Goal: Task Accomplishment & Management: Use online tool/utility

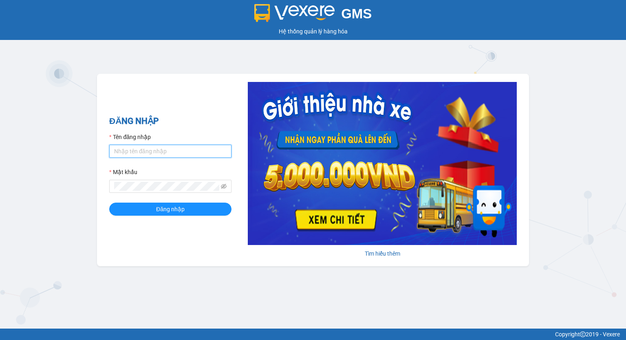
click at [212, 154] on input "Tên đăng nhập" at bounding box center [170, 151] width 122 height 13
type input "phuongchi.phucanex"
click at [222, 186] on icon "eye-invisible" at bounding box center [224, 186] width 6 height 6
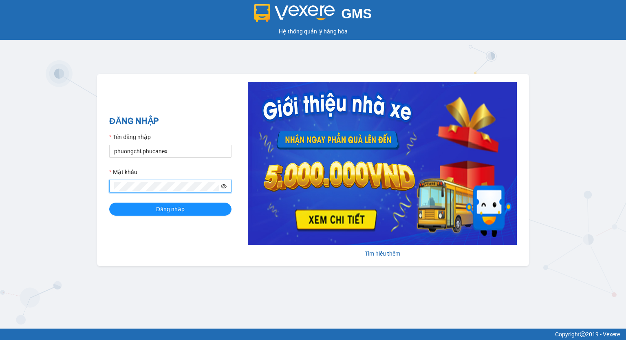
click at [109, 203] on button "Đăng nhập" at bounding box center [170, 209] width 122 height 13
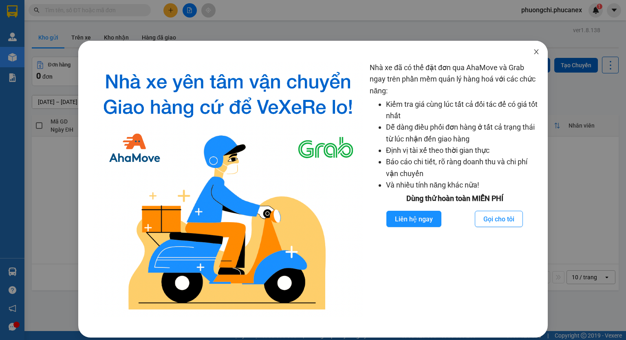
click at [533, 50] on icon "close" at bounding box center [536, 52] width 7 height 7
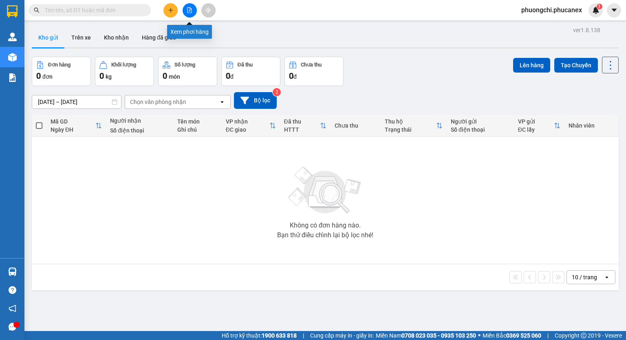
click at [190, 11] on icon "file-add" at bounding box center [190, 10] width 6 height 6
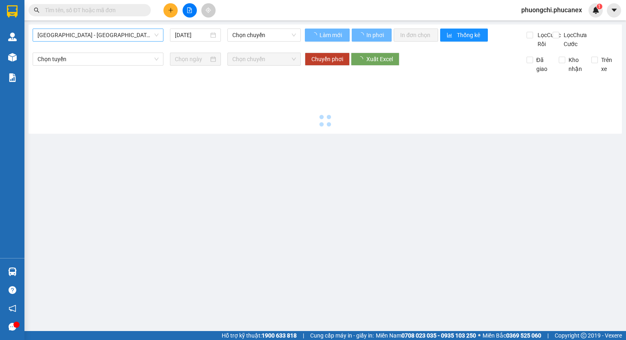
click at [106, 33] on span "[GEOGRAPHIC_DATA] - [GEOGRAPHIC_DATA]" at bounding box center [98, 35] width 121 height 12
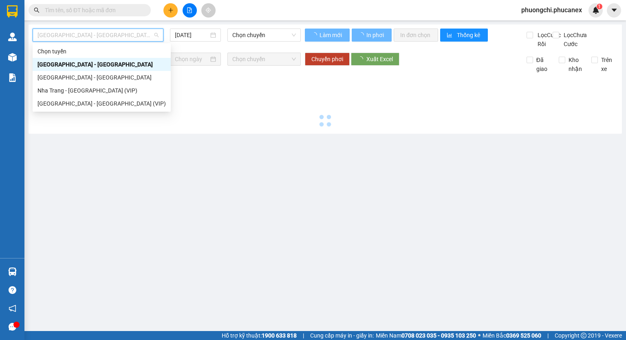
type input "[DATE]"
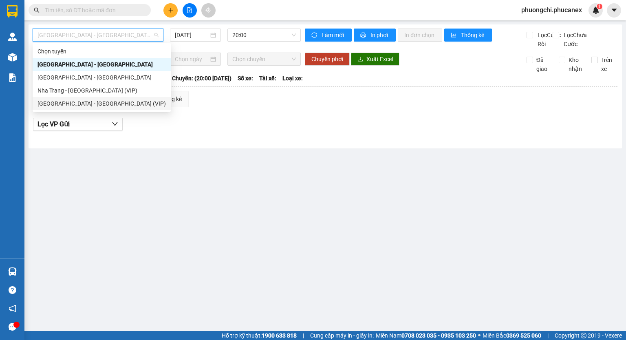
drag, startPoint x: 120, startPoint y: 103, endPoint x: 148, endPoint y: 75, distance: 39.2
click at [121, 103] on div "[GEOGRAPHIC_DATA] - [GEOGRAPHIC_DATA] (VIP)" at bounding box center [102, 103] width 128 height 9
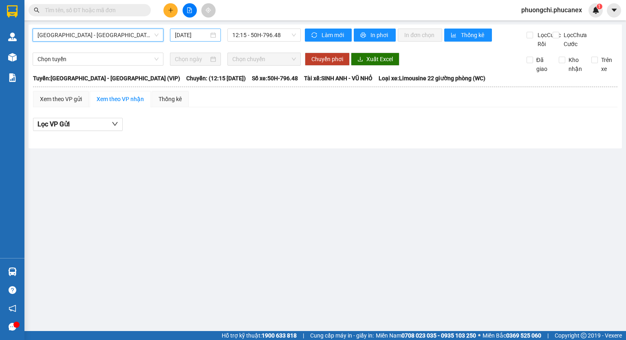
click at [190, 38] on input "[DATE]" at bounding box center [191, 35] width 33 height 9
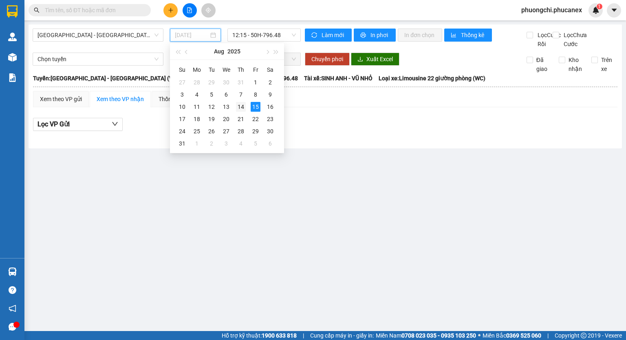
click at [242, 106] on div "14" at bounding box center [241, 107] width 10 height 10
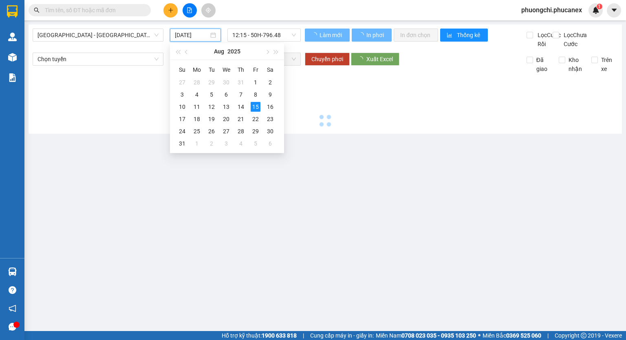
type input "[DATE]"
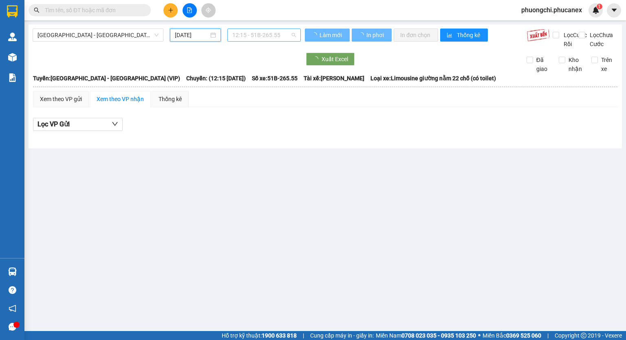
click at [262, 35] on span "12:15 - 51B-265.55" at bounding box center [264, 35] width 64 height 12
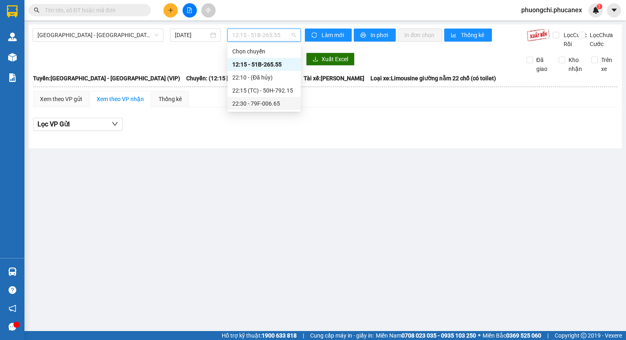
click at [261, 105] on div "22:30 - 79F-006.65" at bounding box center [264, 103] width 64 height 9
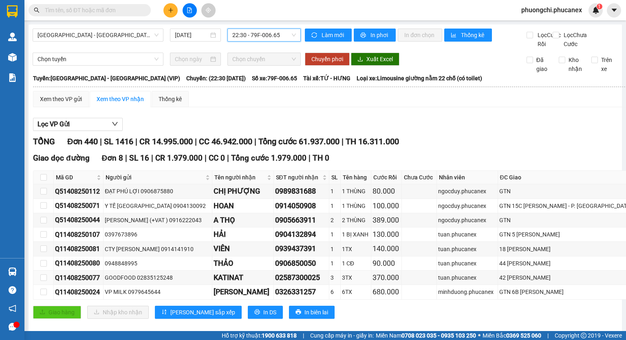
scroll to position [82, 0]
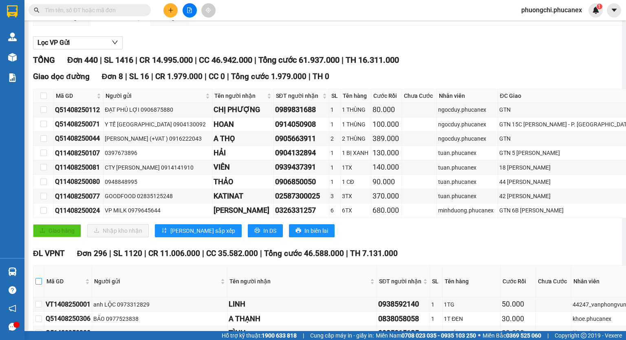
click at [40, 285] on input "checkbox" at bounding box center [38, 281] width 7 height 7
checkbox input "true"
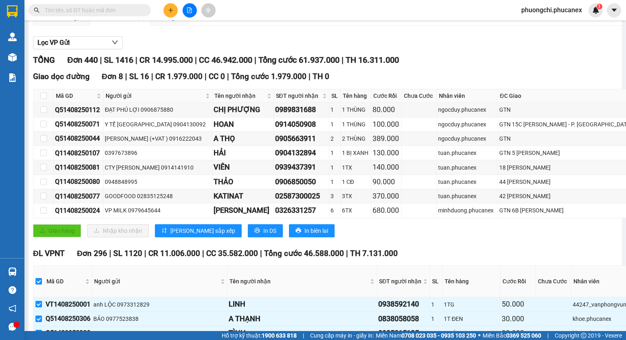
checkbox input "true"
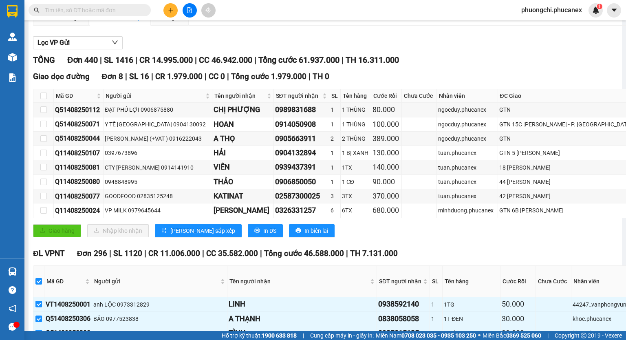
checkbox input "true"
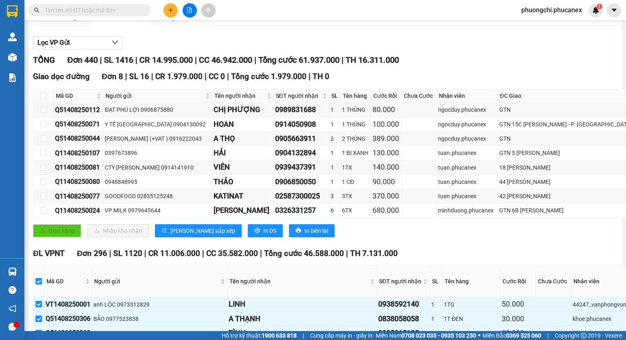
checkbox input "true"
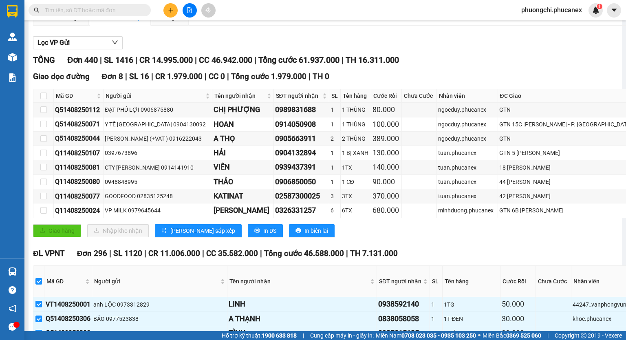
checkbox input "true"
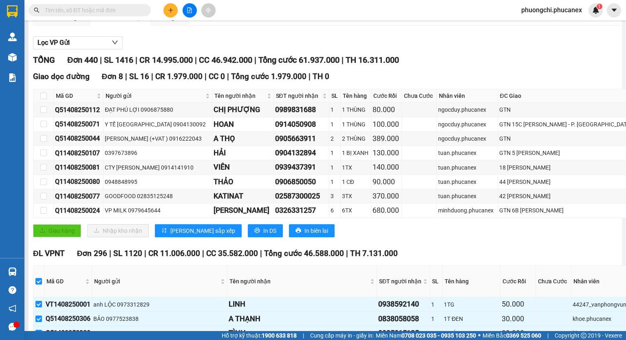
checkbox input "true"
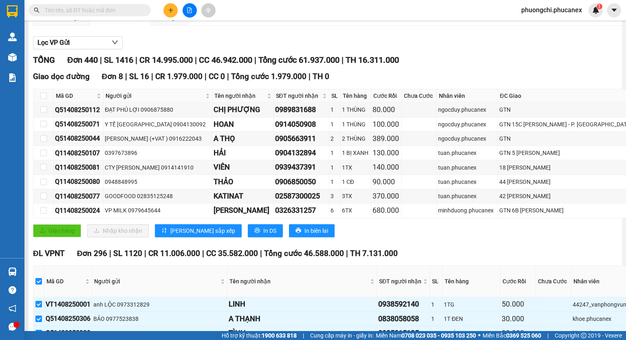
checkbox input "true"
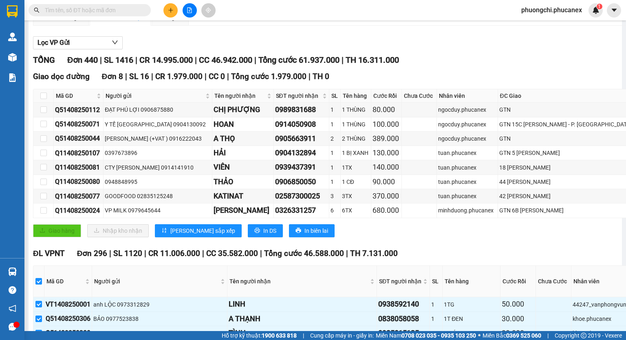
checkbox input "true"
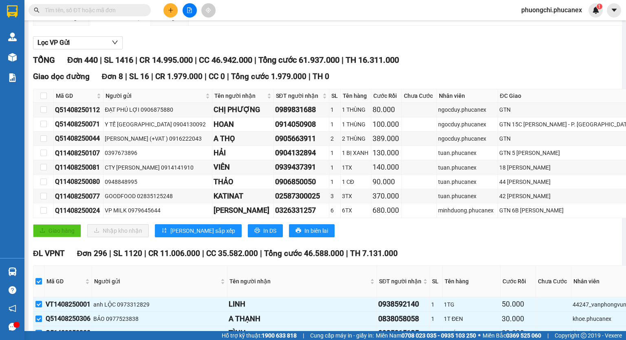
checkbox input "true"
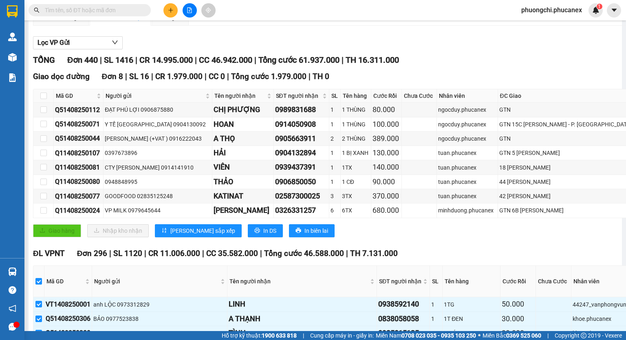
checkbox input "true"
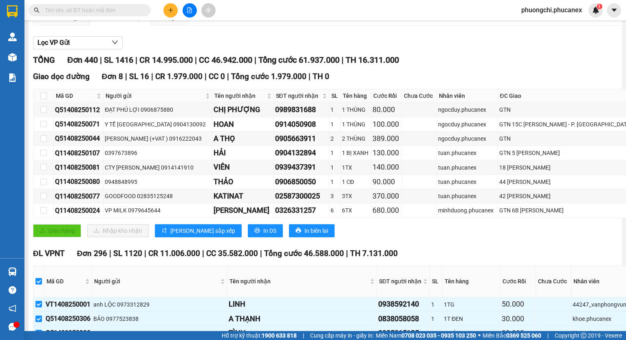
checkbox input "true"
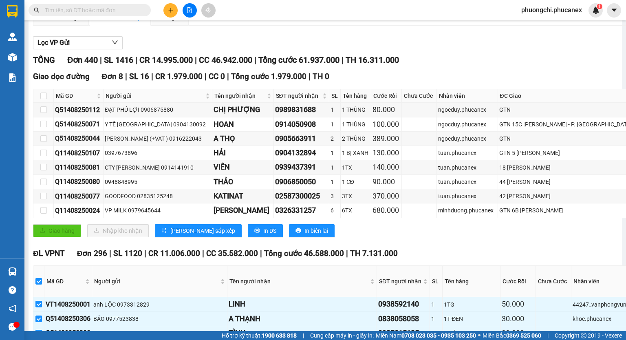
checkbox input "true"
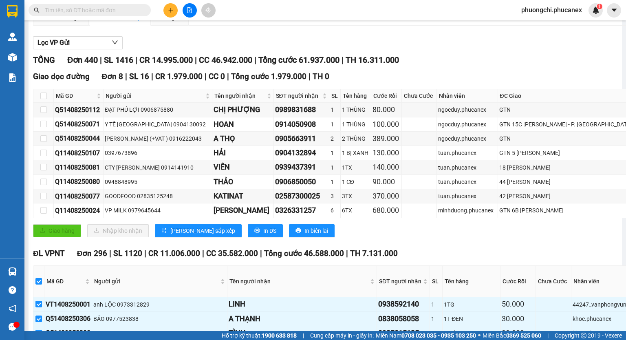
checkbox input "true"
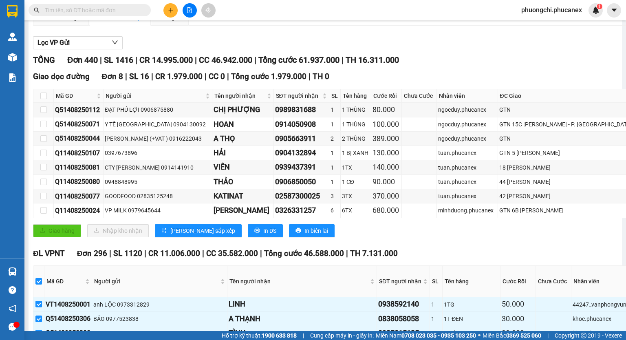
checkbox input "true"
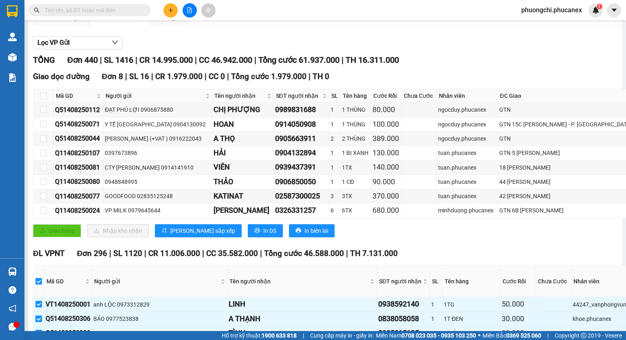
checkbox input "true"
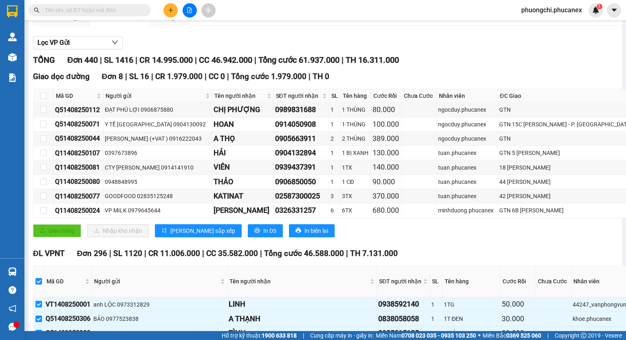
checkbox input "true"
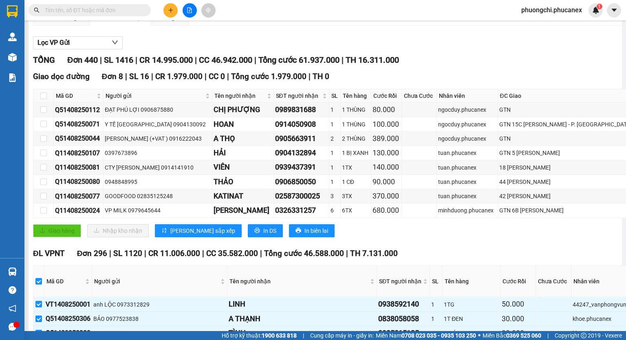
checkbox input "true"
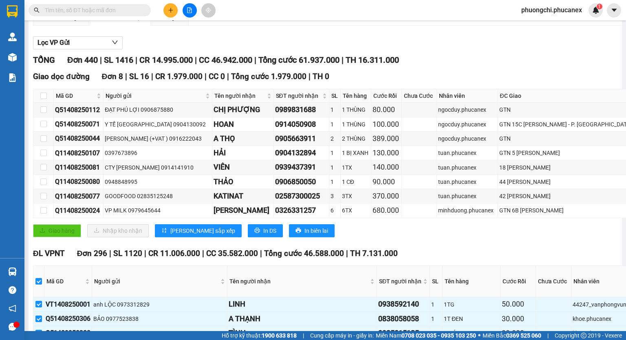
checkbox input "true"
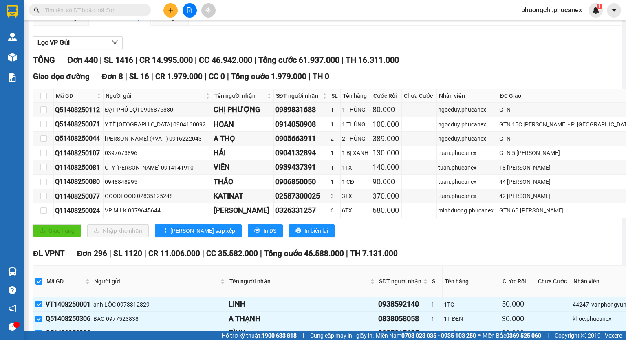
checkbox input "true"
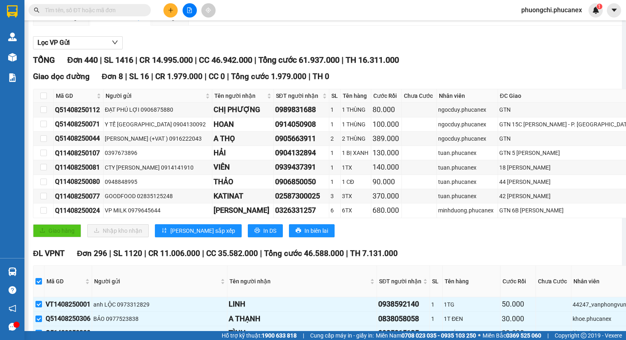
checkbox input "true"
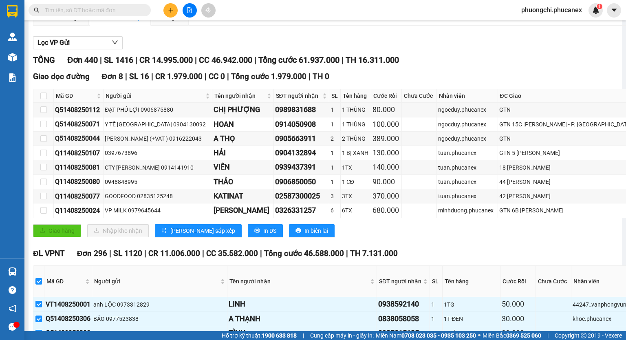
checkbox input "true"
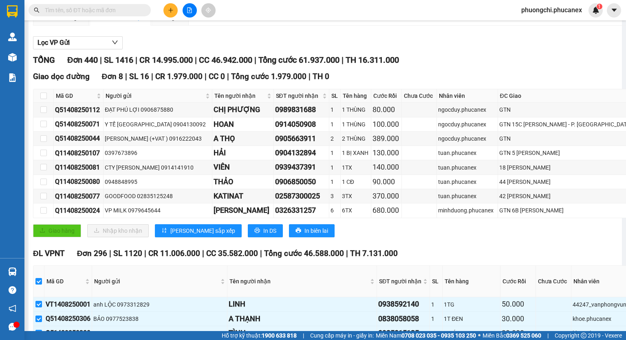
checkbox input "true"
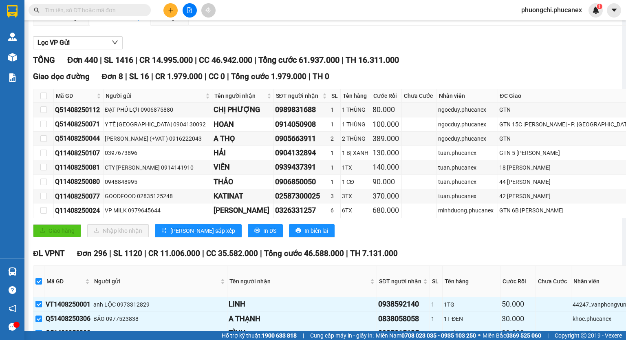
checkbox input "true"
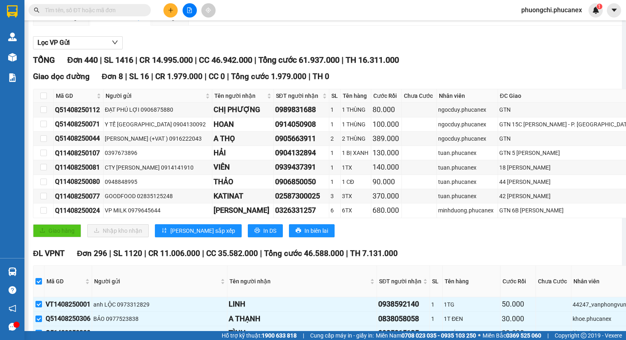
checkbox input "true"
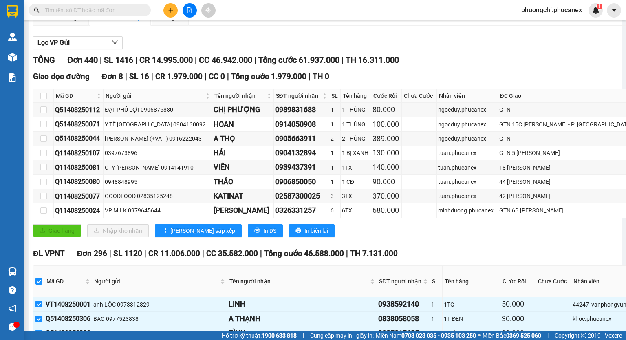
checkbox input "true"
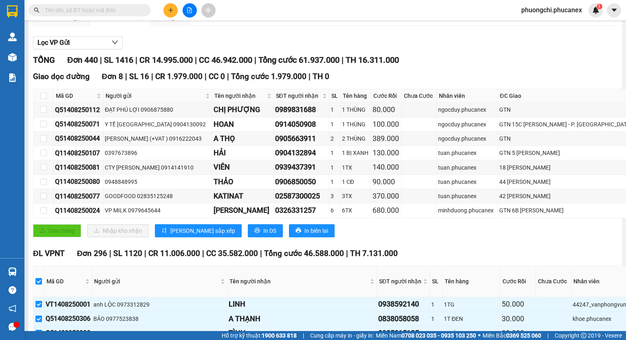
checkbox input "true"
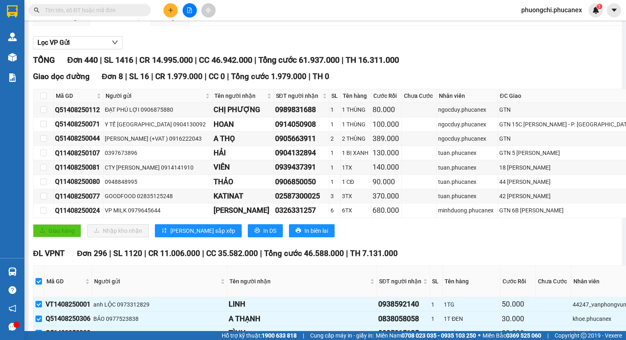
checkbox input "true"
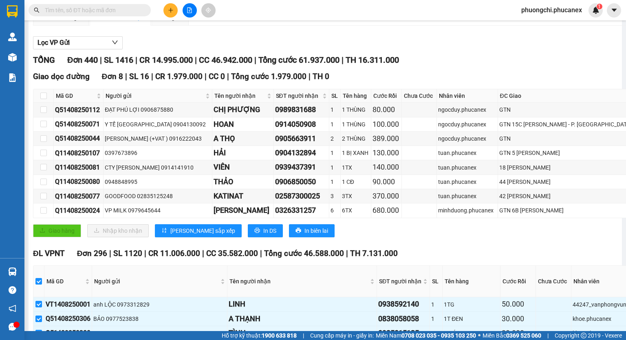
checkbox input "true"
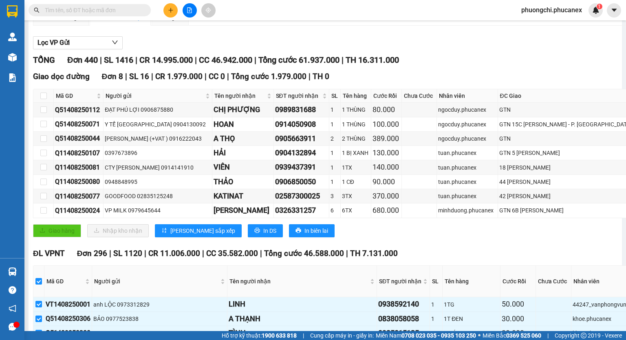
checkbox input "true"
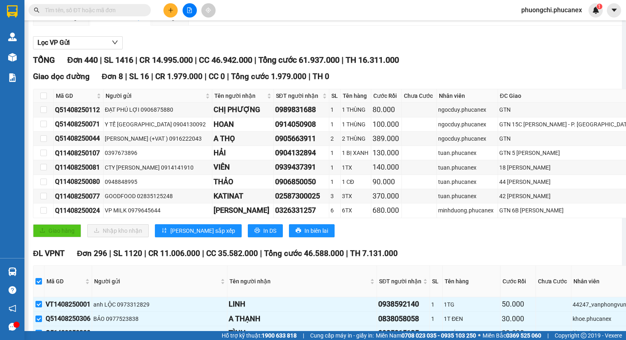
checkbox input "true"
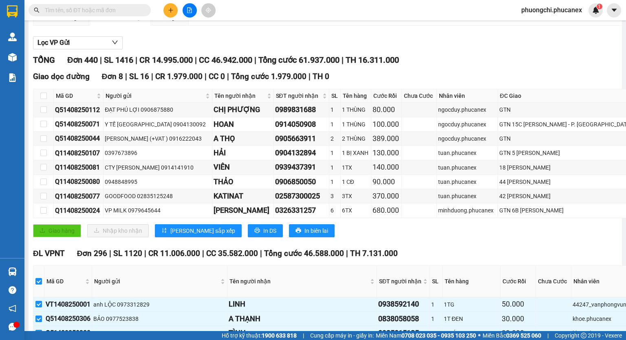
checkbox input "true"
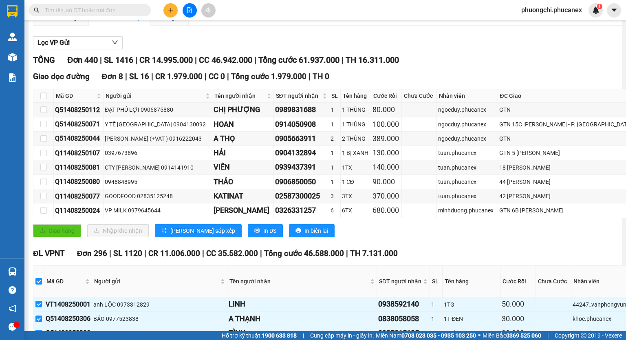
checkbox input "true"
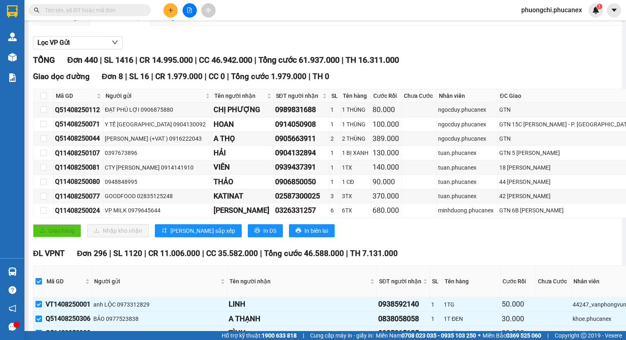
checkbox input "true"
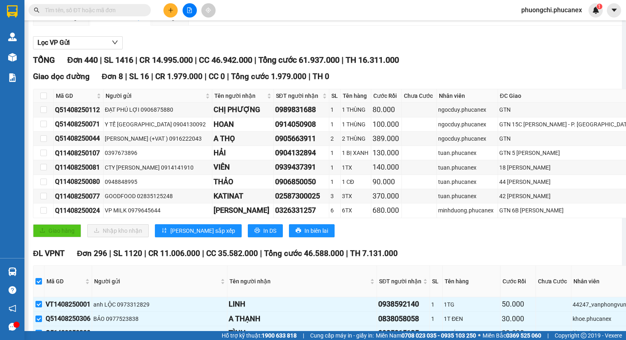
checkbox input "true"
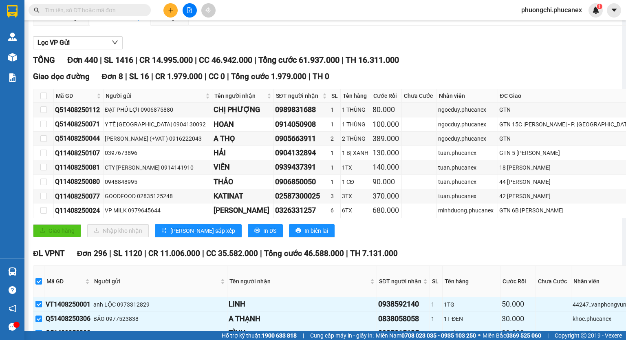
checkbox input "true"
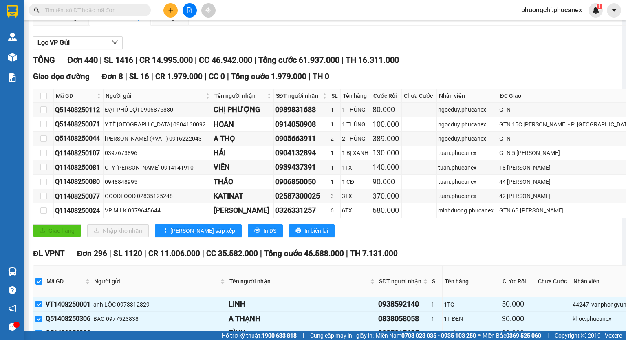
checkbox input "true"
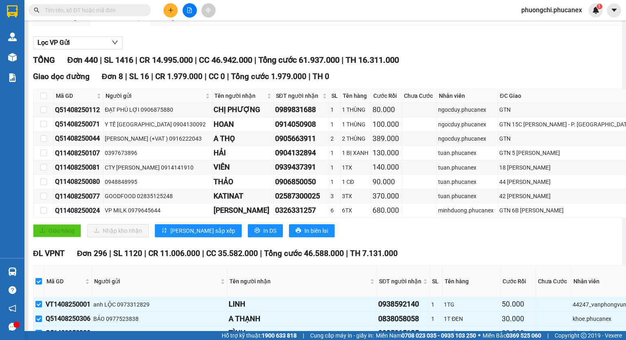
checkbox input "true"
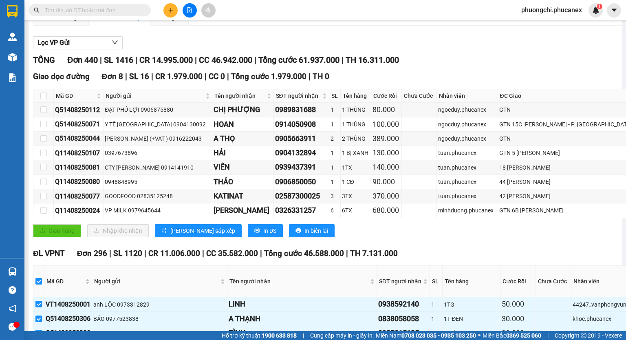
checkbox input "true"
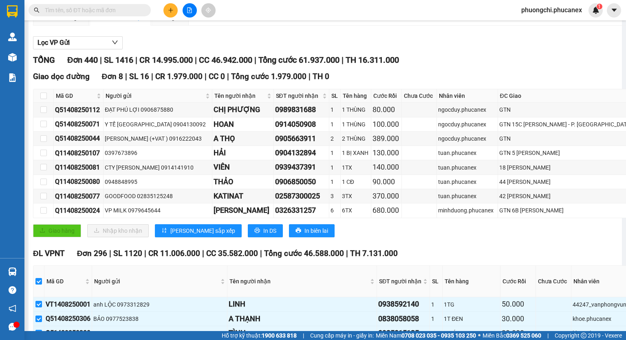
checkbox input "true"
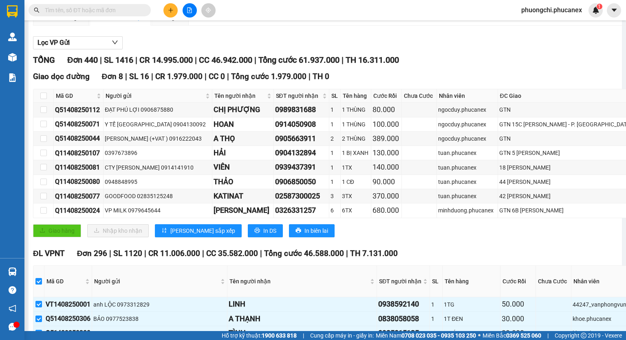
checkbox input "true"
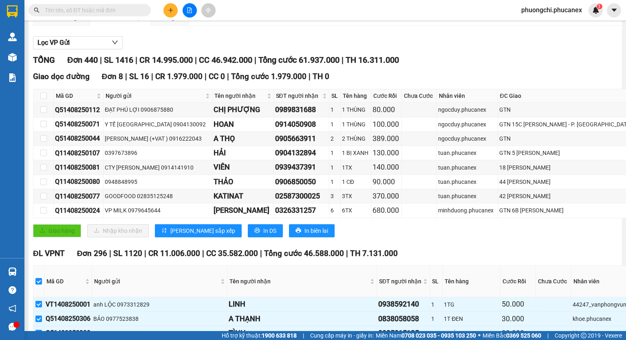
checkbox input "true"
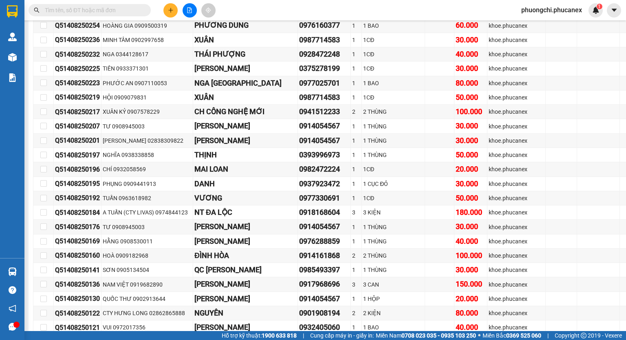
scroll to position [4930, 0]
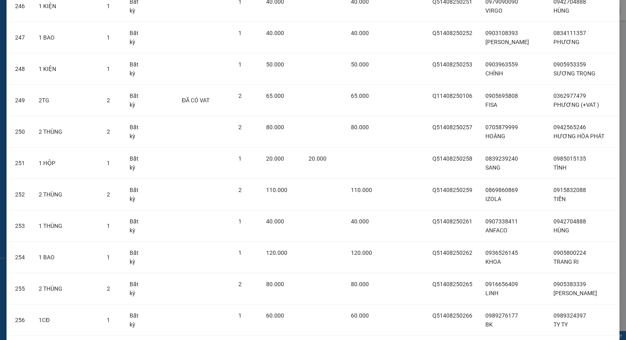
scroll to position [9335, 0]
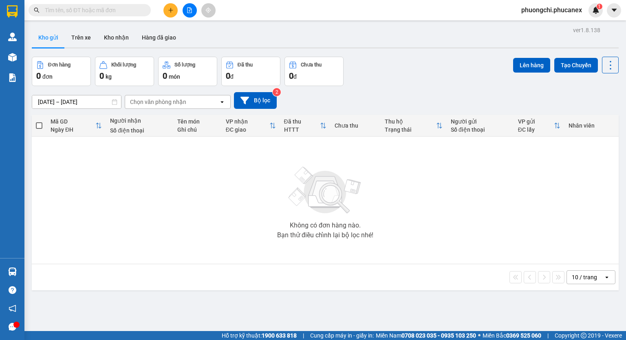
click at [101, 9] on input "text" at bounding box center [93, 10] width 96 height 9
paste input "Q51408250002"
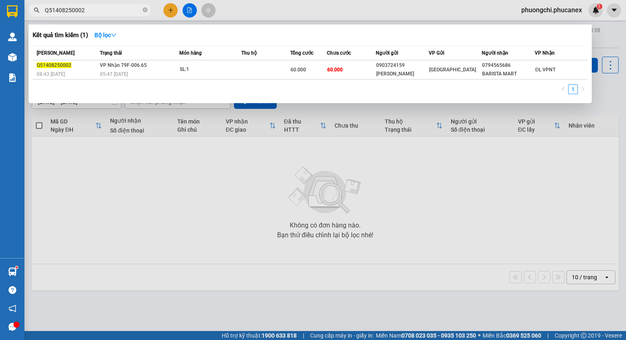
drag, startPoint x: 145, startPoint y: 10, endPoint x: 138, endPoint y: 9, distance: 7.5
click at [145, 9] on icon "close-circle" at bounding box center [145, 9] width 5 height 5
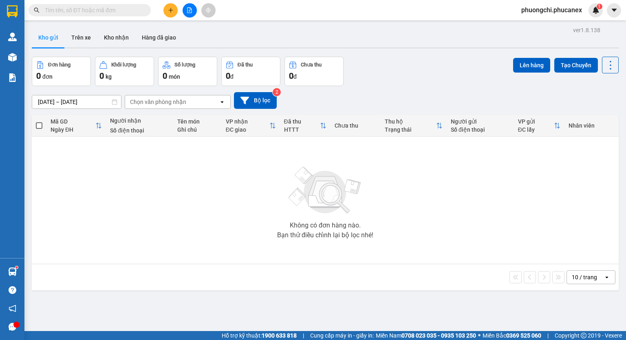
click at [126, 9] on input "text" at bounding box center [93, 10] width 96 height 9
paste input "Q11408250078"
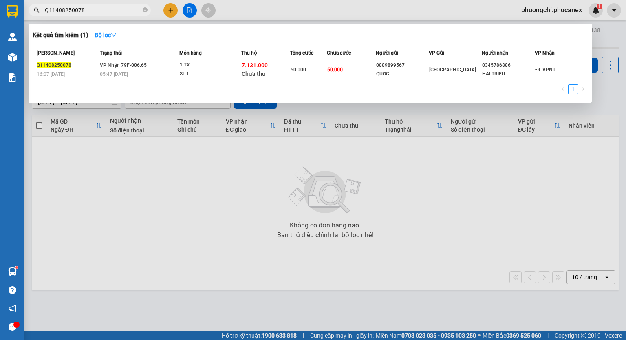
click at [236, 68] on div "1 TX" at bounding box center [210, 65] width 61 height 9
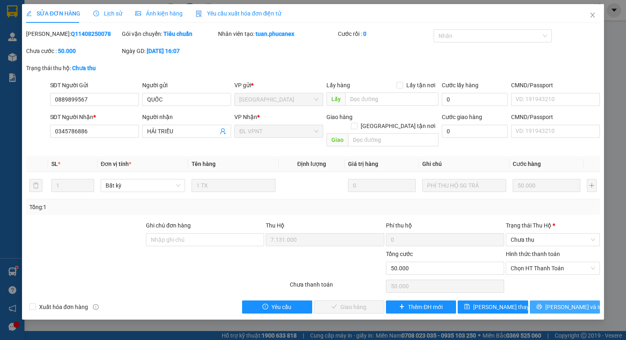
click at [587, 300] on button "Lưu và In" at bounding box center [565, 306] width 71 height 13
